Goal: Information Seeking & Learning: Learn about a topic

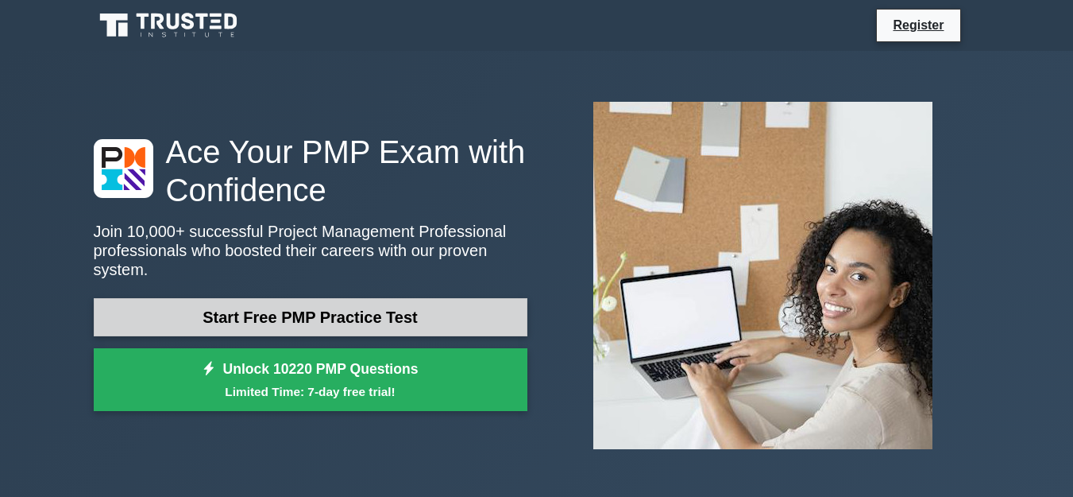
click at [383, 321] on link "Start Free PMP Practice Test" at bounding box center [311, 317] width 434 height 38
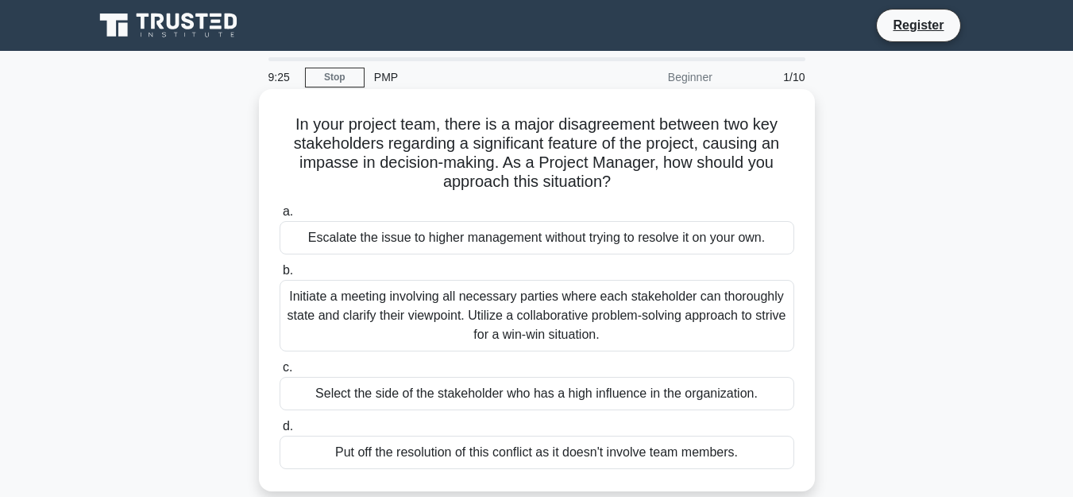
click at [605, 316] on div "Initiate a meeting involving all necessary parties where each stakeholder can t…" at bounding box center [537, 316] width 515 height 72
click at [280, 276] on input "b. Initiate a meeting involving all necessary parties where each stakeholder ca…" at bounding box center [280, 270] width 0 height 10
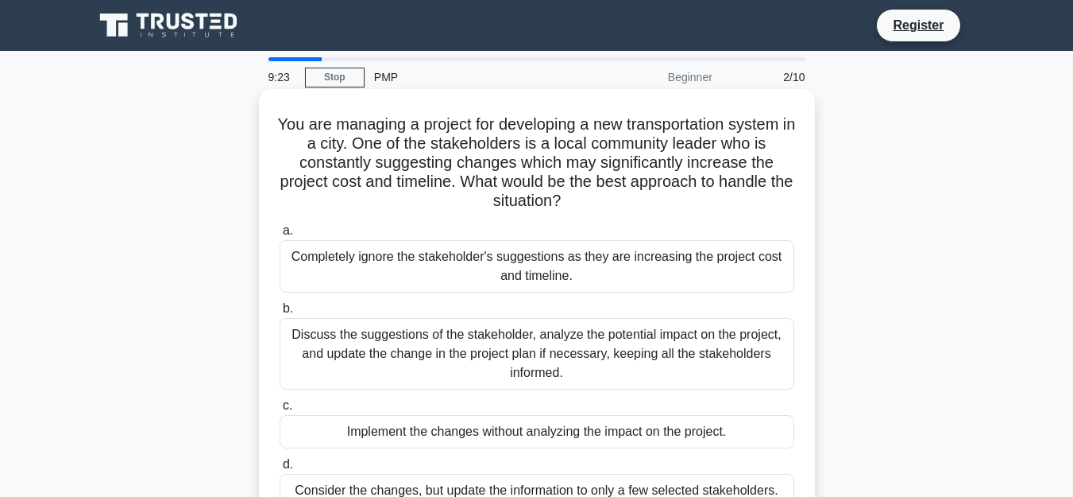
click at [319, 335] on div "Discuss the suggestions of the stakeholder, analyze the potential impact on the…" at bounding box center [537, 354] width 515 height 72
click at [280, 314] on input "b. Discuss the suggestions of the stakeholder, analyze the potential impact on …" at bounding box center [280, 308] width 0 height 10
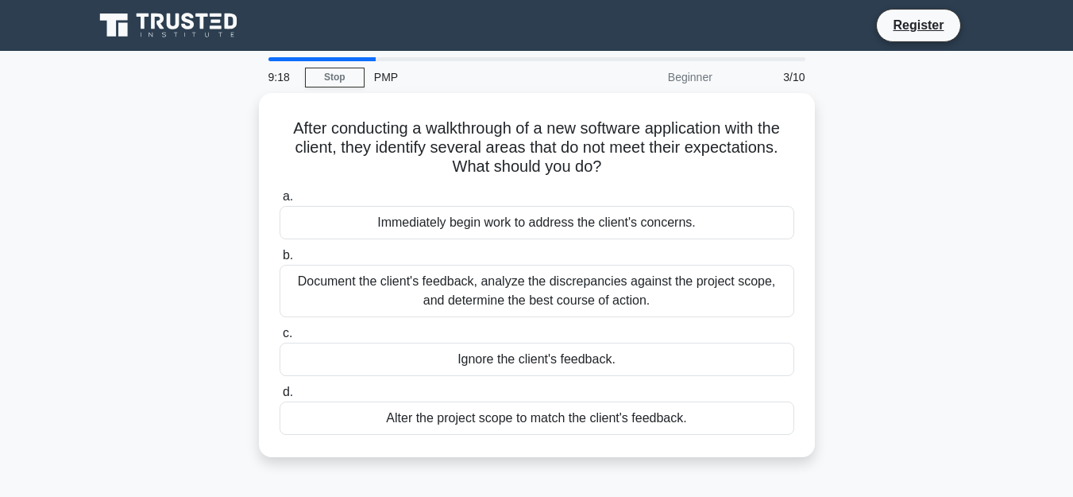
click at [283, 76] on div "9:18" at bounding box center [282, 77] width 46 height 32
click at [381, 75] on div "PMP" at bounding box center [474, 77] width 218 height 32
click at [349, 78] on link "Stop" at bounding box center [335, 78] width 60 height 20
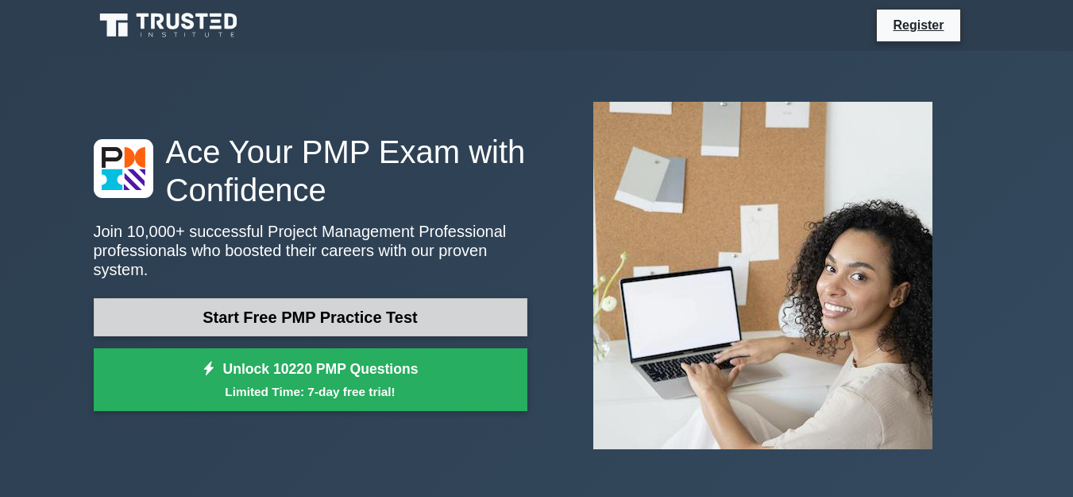
click at [390, 332] on link "Start Free PMP Practice Test" at bounding box center [311, 317] width 434 height 38
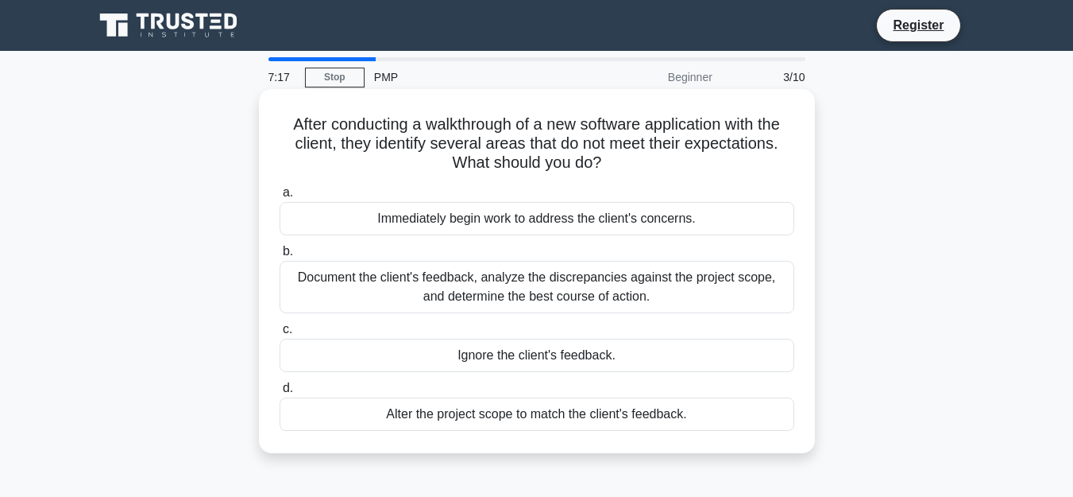
click at [492, 293] on div "Document the client's feedback, analyze the discrepancies against the project s…" at bounding box center [537, 287] width 515 height 52
click at [280, 257] on input "b. Document the client's feedback, analyze the discrepancies against the projec…" at bounding box center [280, 251] width 0 height 10
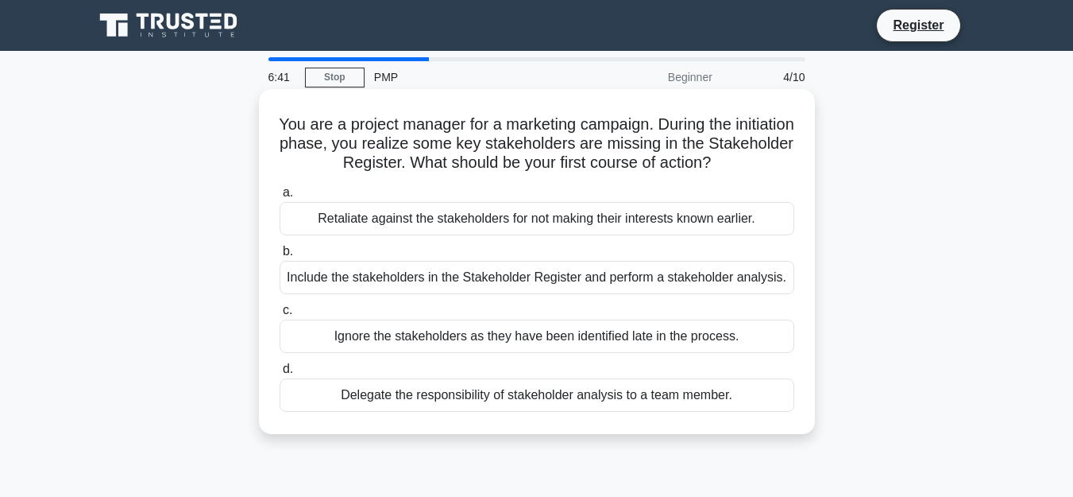
click at [435, 276] on div "Include the stakeholders in the Stakeholder Register and perform a stakeholder …" at bounding box center [537, 277] width 515 height 33
click at [280, 257] on input "b. Include the stakeholders in the Stakeholder Register and perform a stakehold…" at bounding box center [280, 251] width 0 height 10
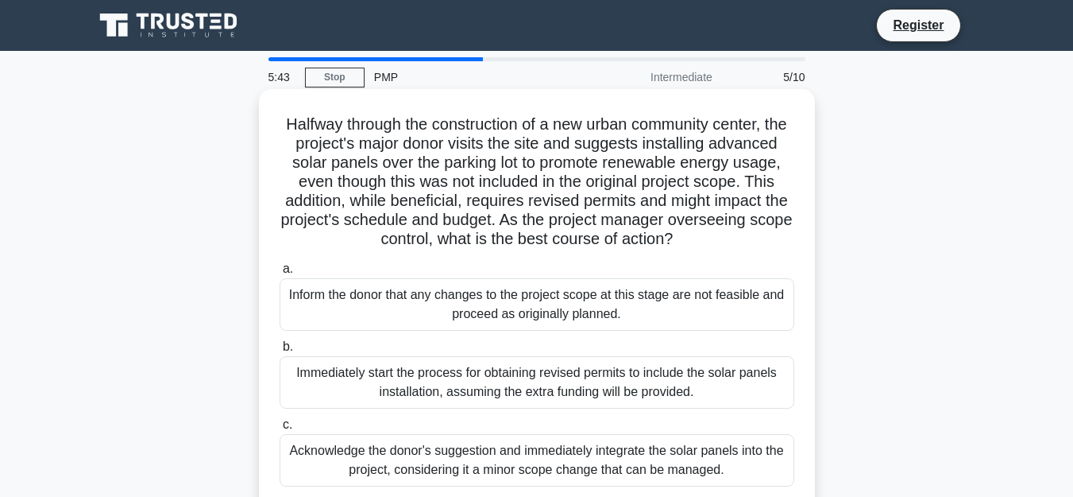
scroll to position [95, 0]
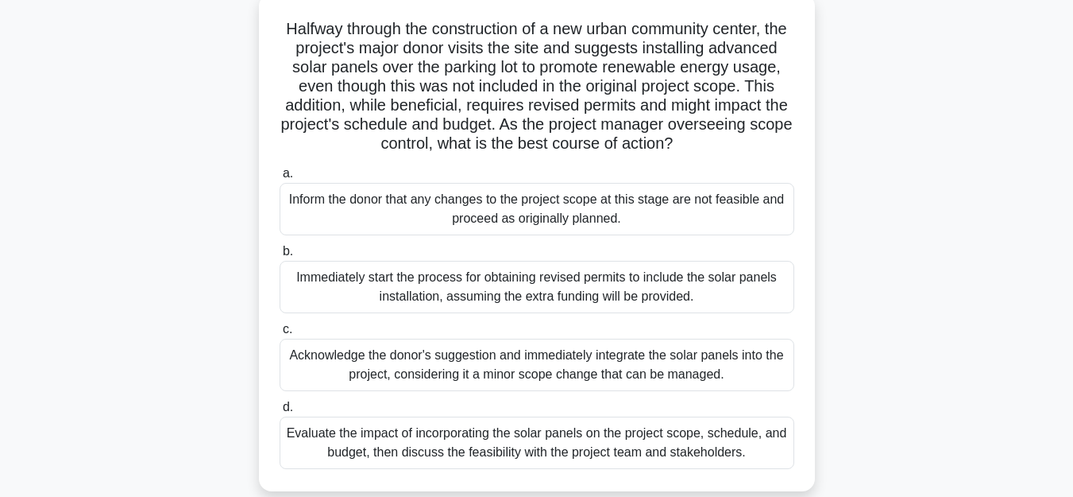
click at [675, 431] on div "Evaluate the impact of incorporating the solar panels on the project scope, sch…" at bounding box center [537, 442] width 515 height 52
click at [567, 435] on div "Evaluate the impact of incorporating the solar panels on the project scope, sch…" at bounding box center [537, 442] width 515 height 52
click at [280, 412] on input "d. Evaluate the impact of incorporating the solar panels on the project scope, …" at bounding box center [280, 407] width 0 height 10
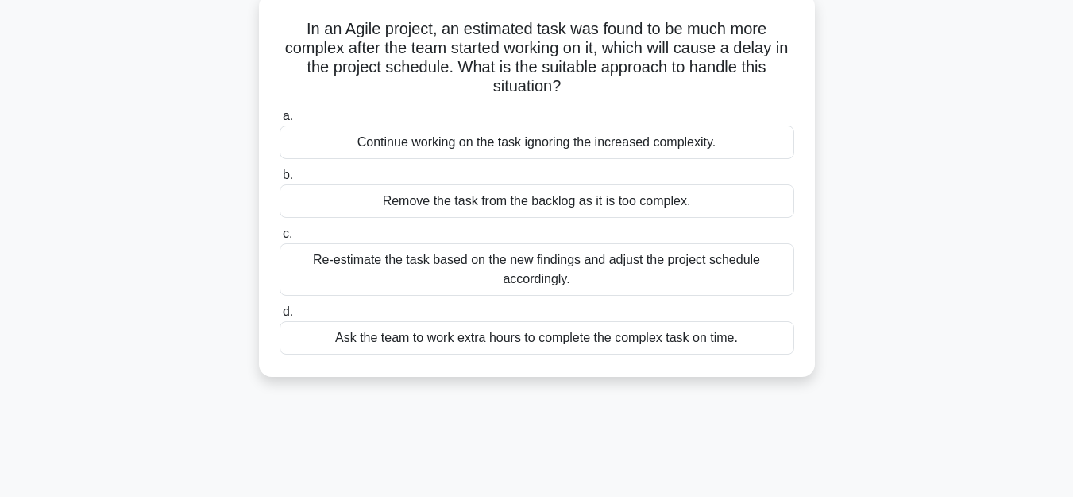
scroll to position [0, 0]
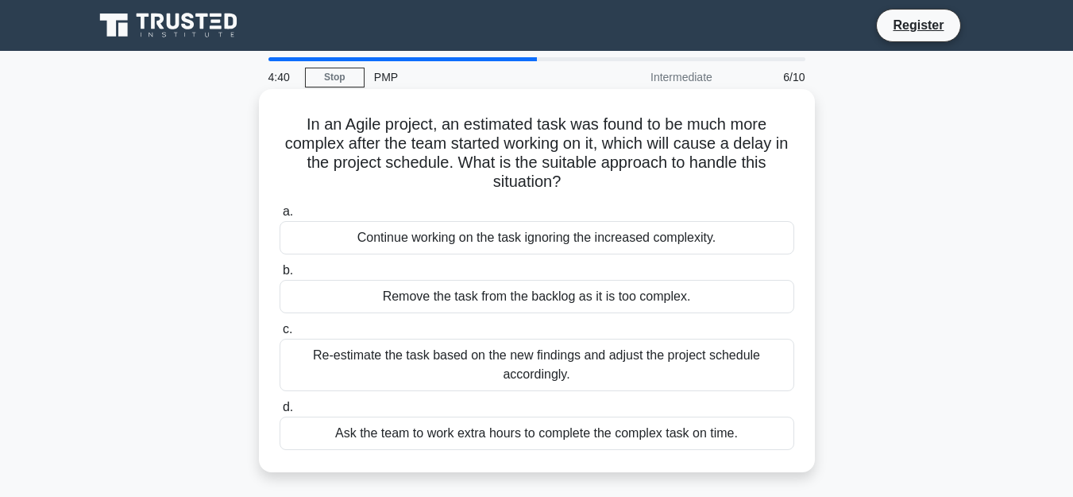
click at [643, 354] on div "Re-estimate the task based on the new findings and adjust the project schedule …" at bounding box center [537, 364] width 515 height 52
click at [280, 334] on input "c. Re-estimate the task based on the new findings and adjust the project schedu…" at bounding box center [280, 329] width 0 height 10
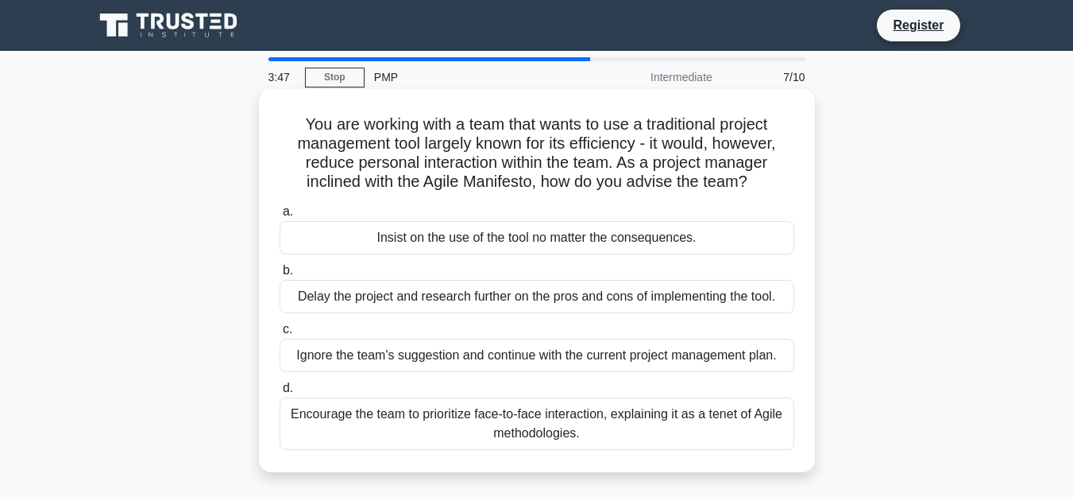
click at [662, 413] on div "Encourage the team to prioritize face-to-face interaction, explaining it as a t…" at bounding box center [537, 423] width 515 height 52
click at [280, 393] on input "d. Encourage the team to prioritize face-to-face interaction, explaining it as …" at bounding box center [280, 388] width 0 height 10
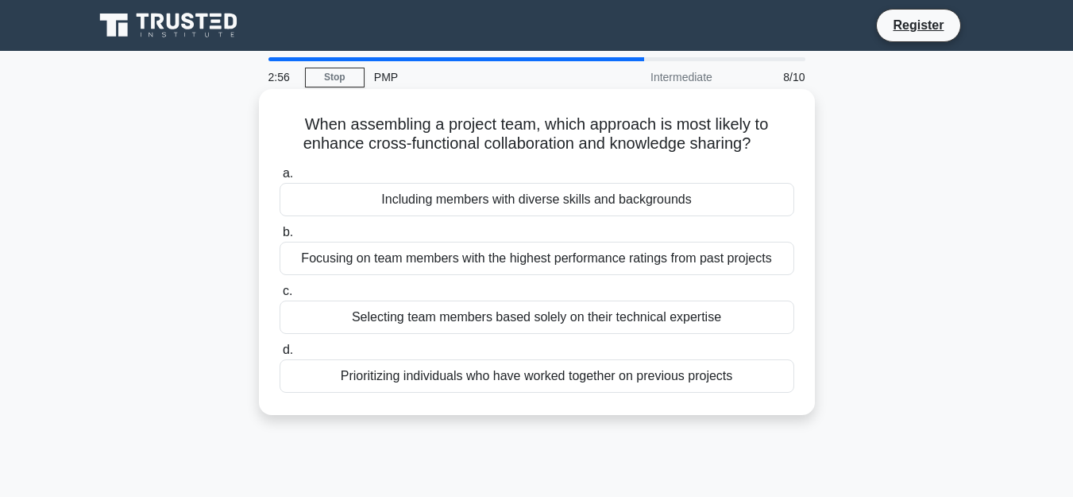
click at [548, 257] on div "Focusing on team members with the highest performance ratings from past projects" at bounding box center [537, 258] width 515 height 33
click at [280, 238] on input "b. Focusing on team members with the highest performance ratings from past proj…" at bounding box center [280, 232] width 0 height 10
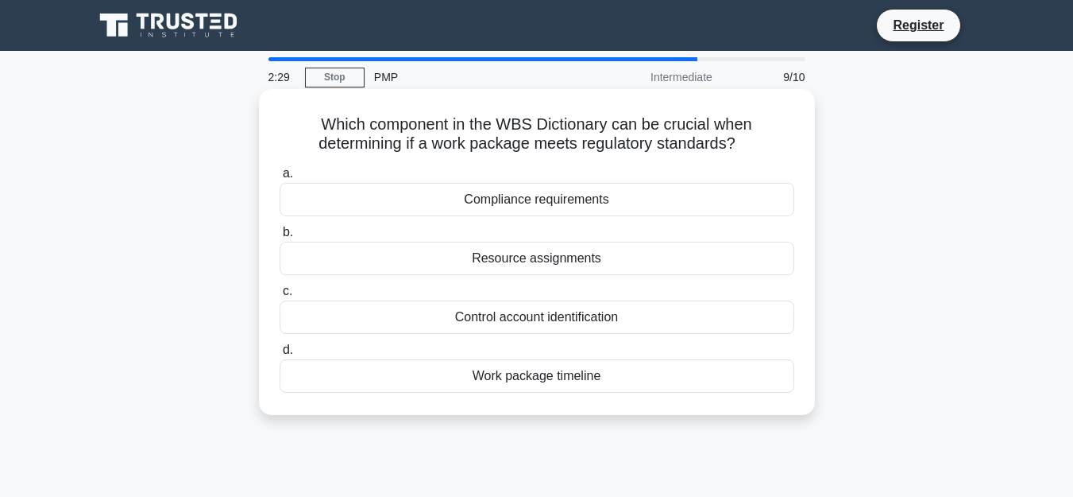
click at [543, 379] on div "Work package timeline" at bounding box center [537, 375] width 515 height 33
click at [280, 355] on input "d. Work package timeline" at bounding box center [280, 350] width 0 height 10
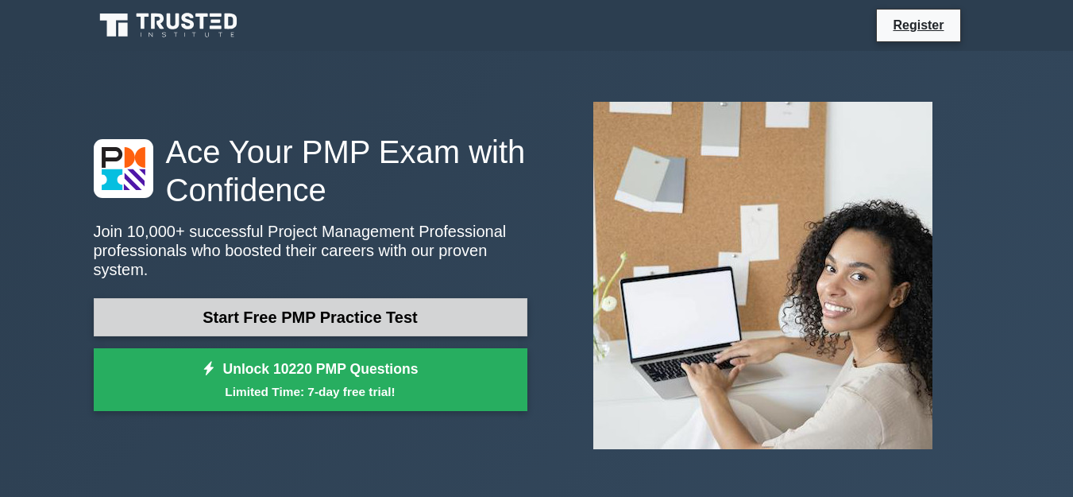
click at [402, 324] on link "Start Free PMP Practice Test" at bounding box center [311, 317] width 434 height 38
click at [342, 325] on link "Start Free PMP Practice Test" at bounding box center [311, 317] width 434 height 38
